Goal: Navigation & Orientation: Understand site structure

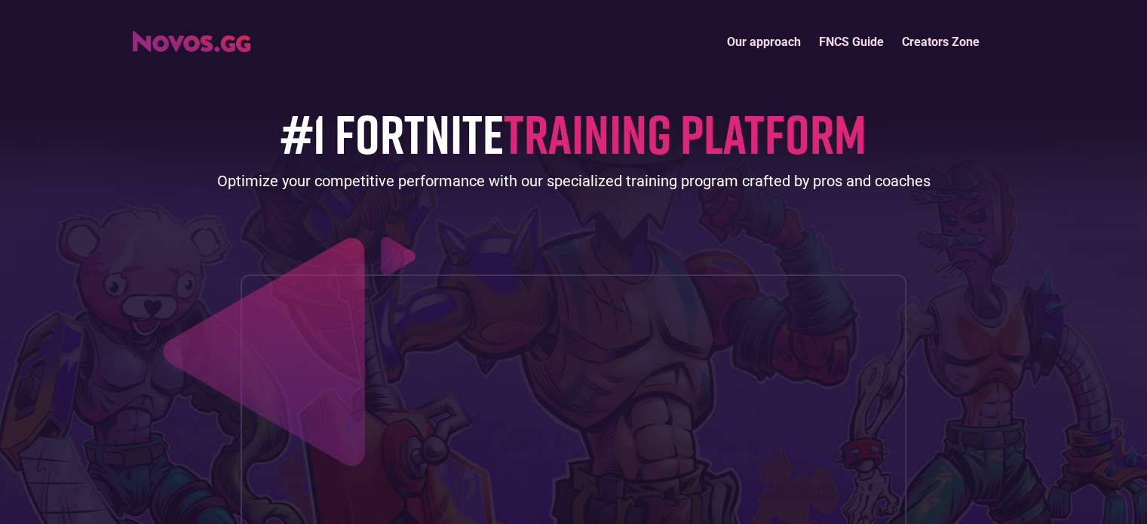
click at [194, 45] on img "home" at bounding box center [192, 41] width 118 height 21
click at [780, 45] on link "Our approach" at bounding box center [764, 42] width 92 height 32
